Goal: Transaction & Acquisition: Purchase product/service

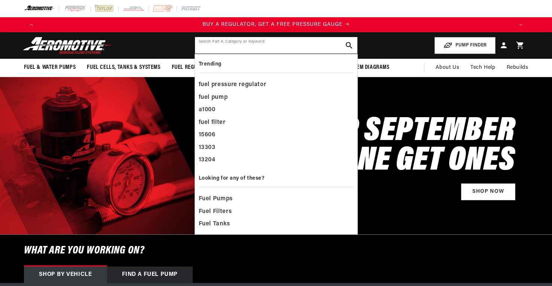
click at [249, 49] on input "text" at bounding box center [276, 45] width 162 height 16
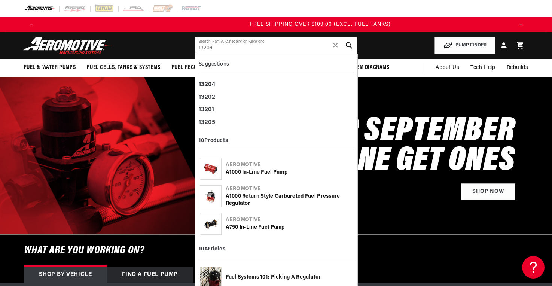
scroll to position [0, 1424]
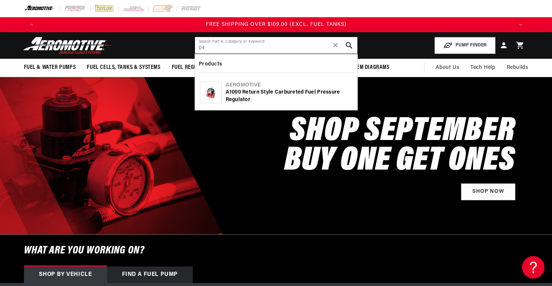
type input "4"
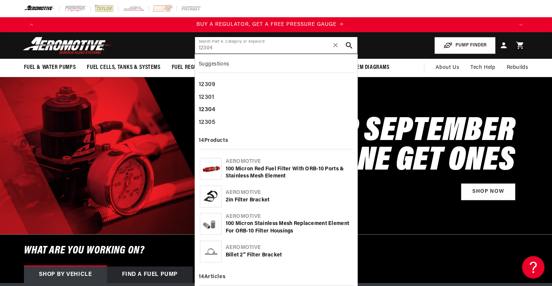
scroll to position [0, 0]
type input "12304"
click at [250, 171] on div "100 Micron Red Fuel Filter with ORB-10 Ports & Stainless Mesh Element" at bounding box center [289, 172] width 127 height 15
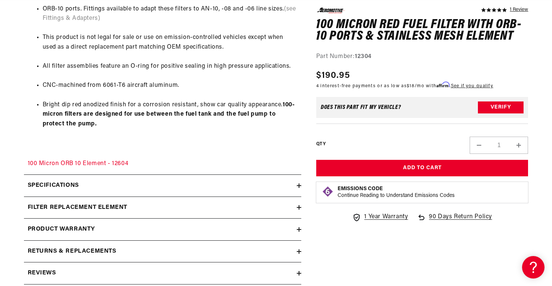
scroll to position [561, 0]
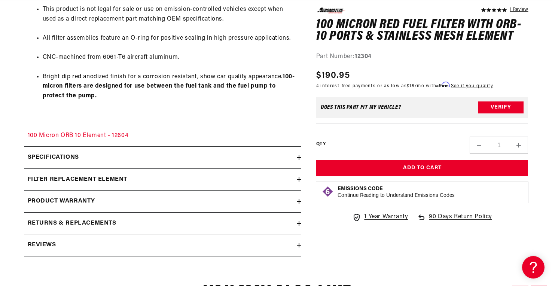
click at [204, 180] on div "filter replacement element" at bounding box center [160, 180] width 273 height 10
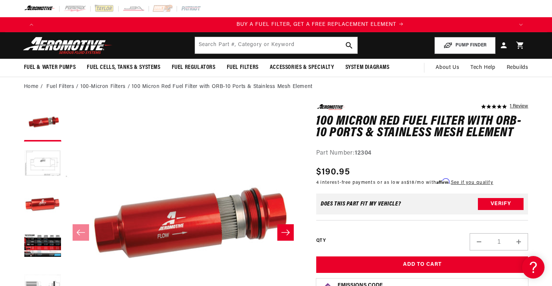
scroll to position [0, 475]
click at [350, 21] on p "BUY A FUEL FILTER, GET A FREE REPLACEMENT ELEMENT" at bounding box center [276, 25] width 475 height 8
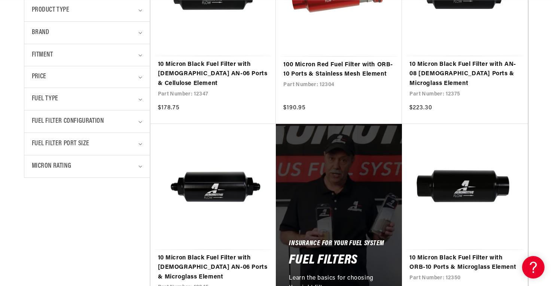
scroll to position [0, 475]
